Goal: Navigation & Orientation: Find specific page/section

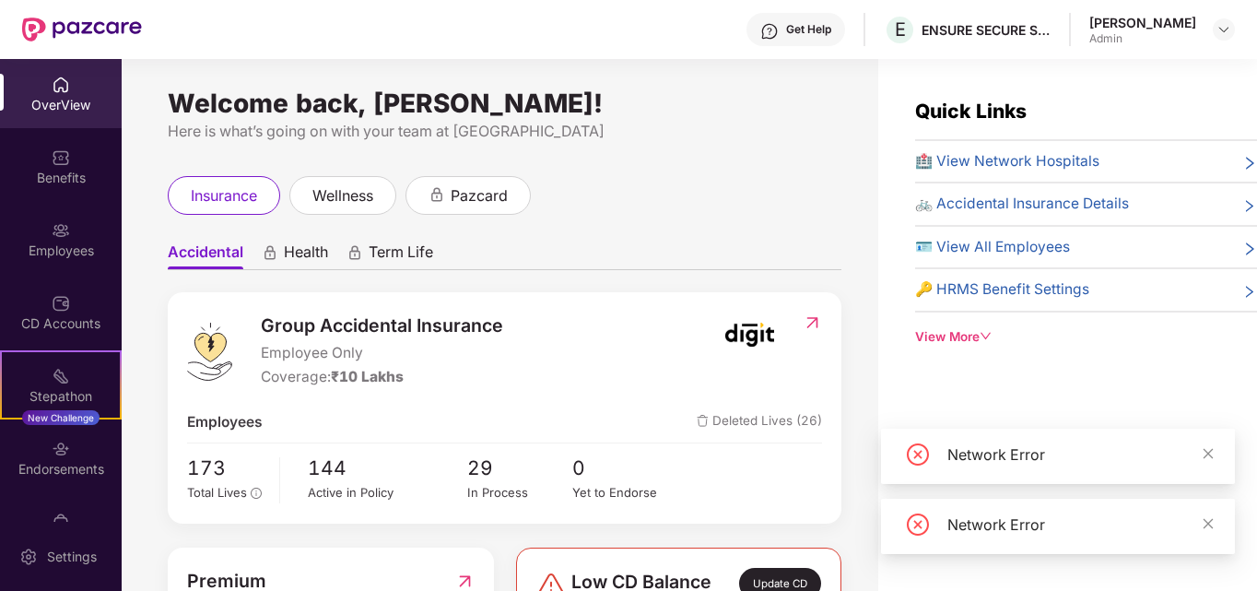
click at [57, 96] on div "OverView" at bounding box center [61, 105] width 122 height 18
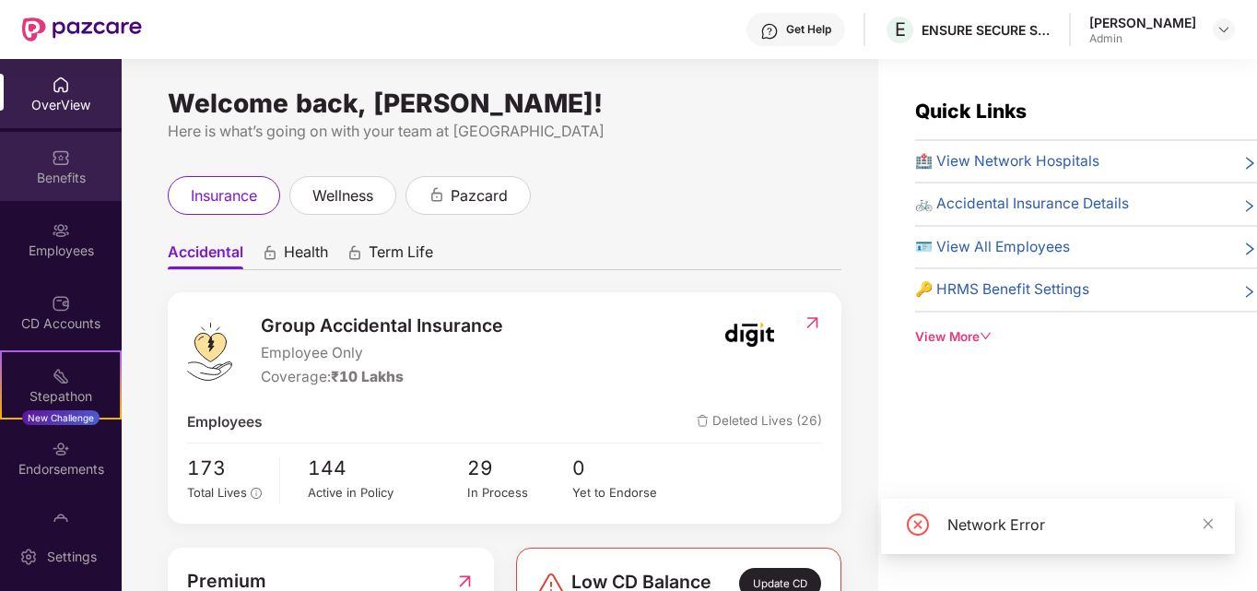
click at [57, 169] on div "Benefits" at bounding box center [61, 178] width 122 height 18
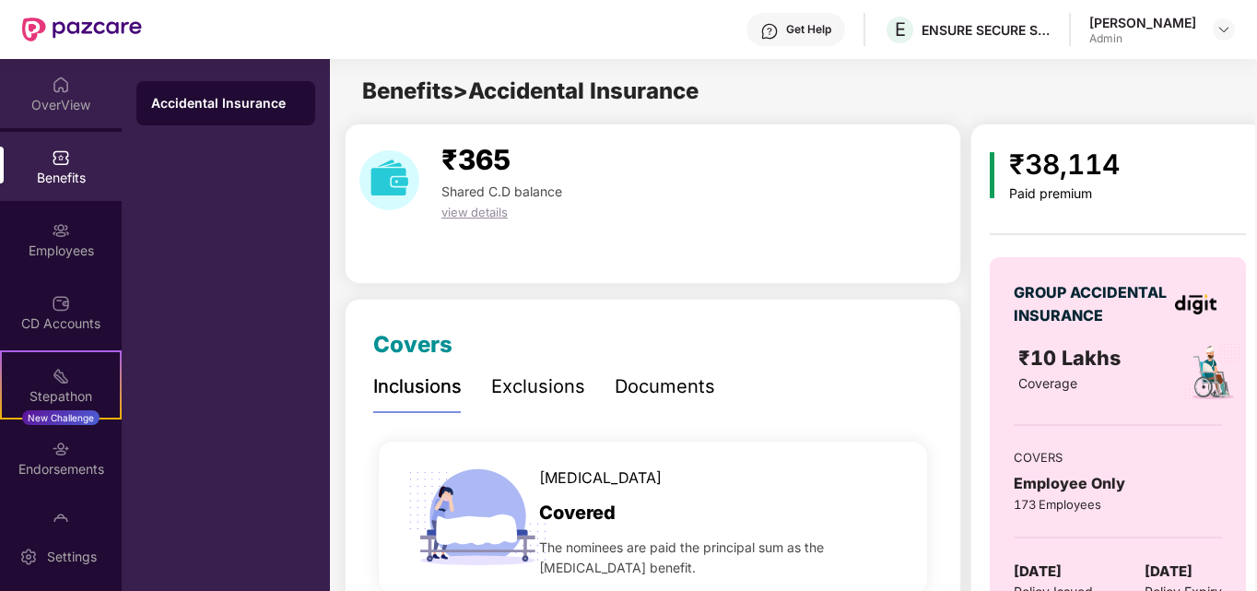
click at [66, 94] on div "OverView" at bounding box center [61, 93] width 122 height 69
